Goal: Transaction & Acquisition: Subscribe to service/newsletter

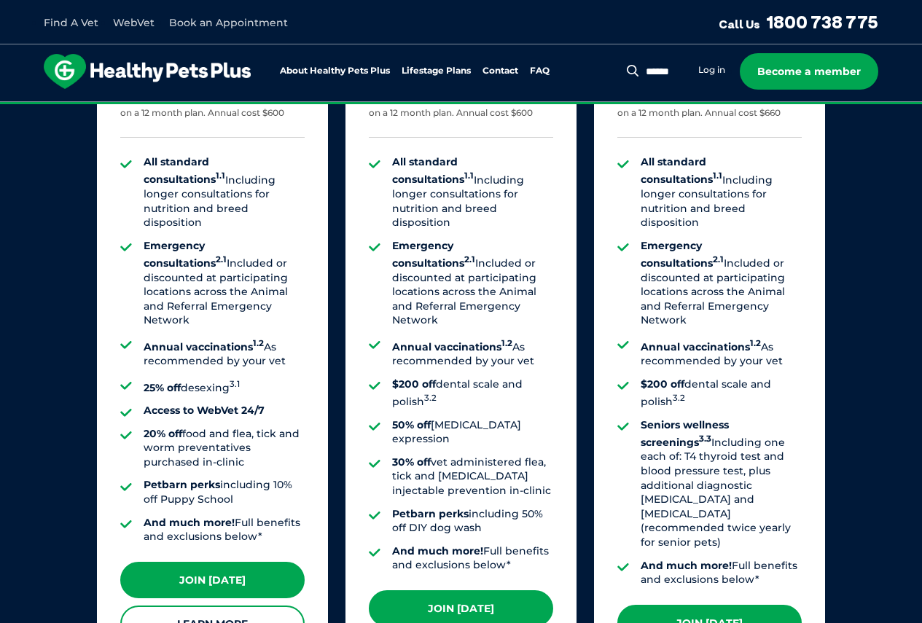
scroll to position [1239, 0]
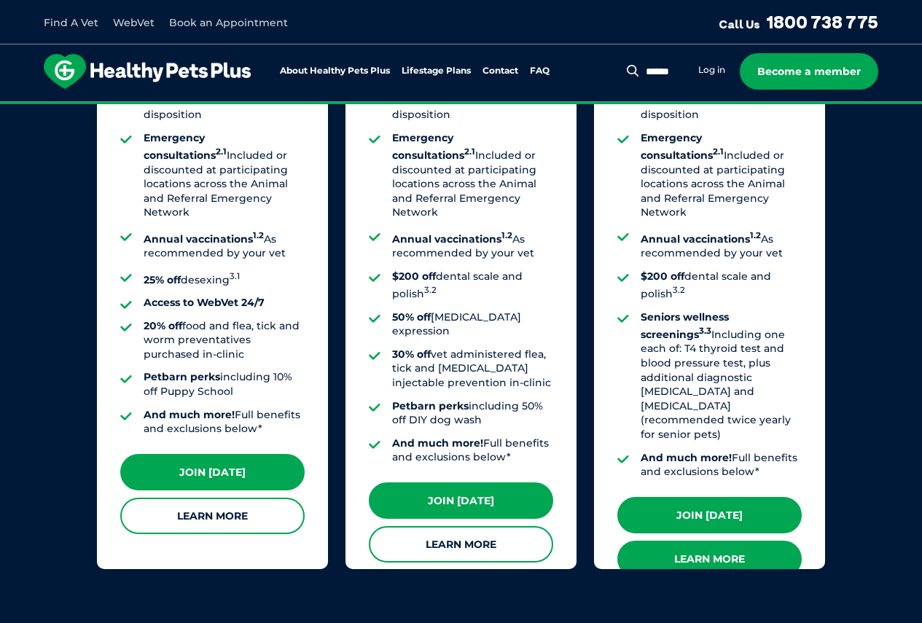
click at [681, 541] on link "Learn More" at bounding box center [709, 559] width 184 height 36
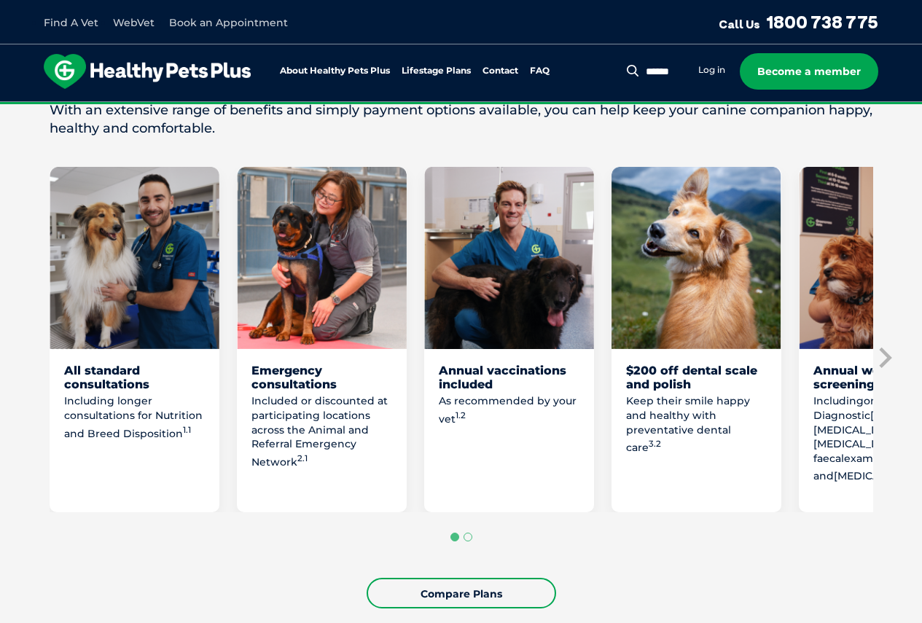
scroll to position [802, 0]
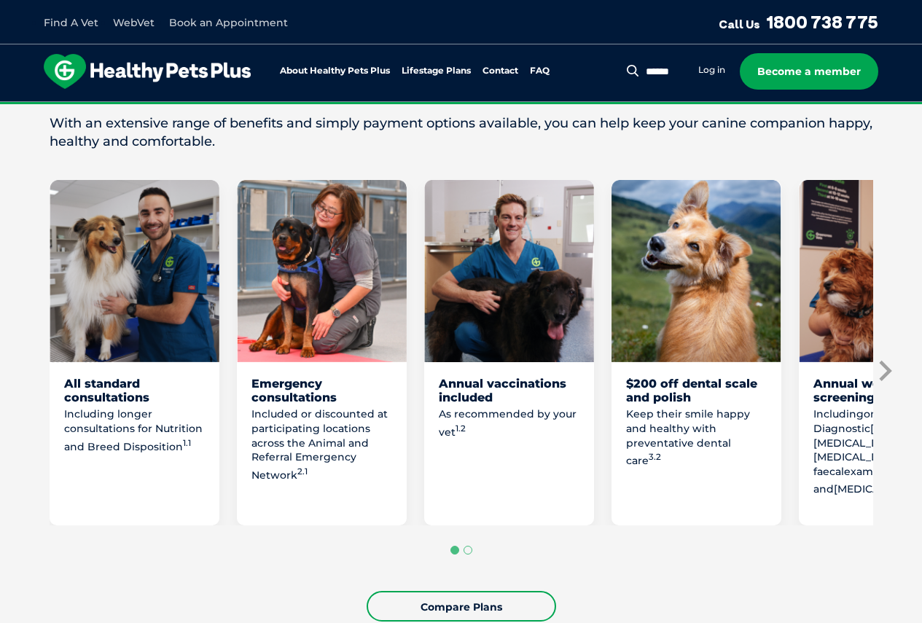
click at [892, 382] on icon "Next slide" at bounding box center [884, 371] width 22 height 22
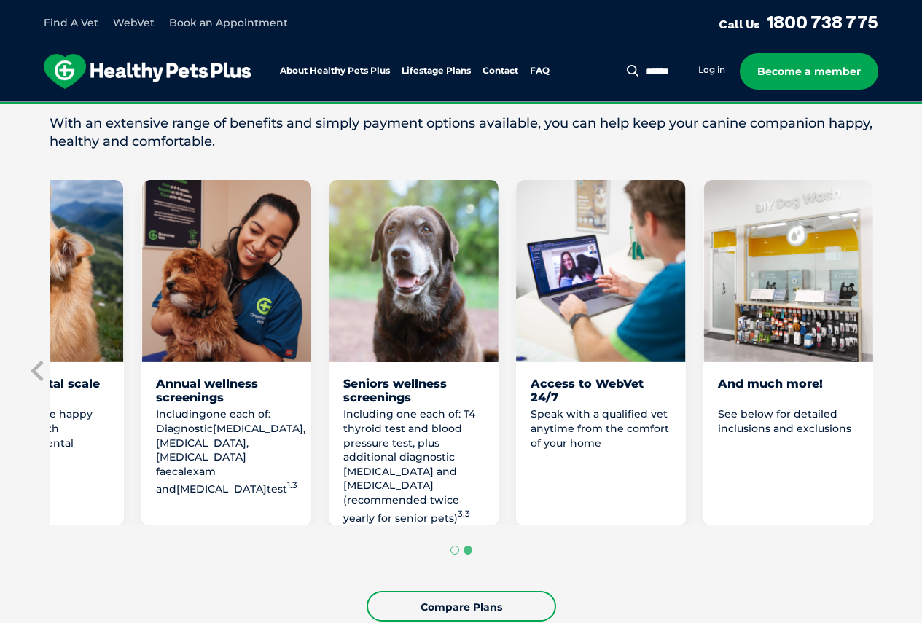
click at [854, 125] on div "Our golden oldies bring so much joy to our lives! Stay ahead of any health conc…" at bounding box center [462, 83] width 824 height 136
click at [857, 135] on p "With an extensive range of benefits and simply payment options available, you c…" at bounding box center [462, 132] width 824 height 36
click at [873, 151] on p "With an extensive range of benefits and simply payment options available, you c…" at bounding box center [462, 132] width 824 height 36
